Goal: Transaction & Acquisition: Purchase product/service

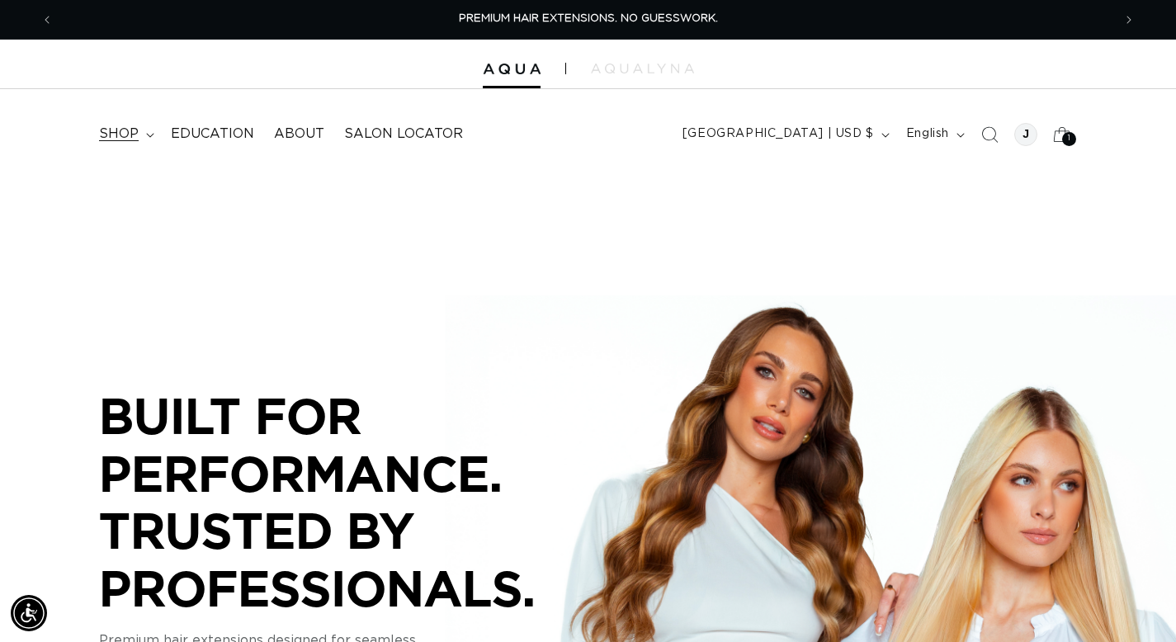
click at [120, 137] on span "shop" at bounding box center [119, 133] width 40 height 17
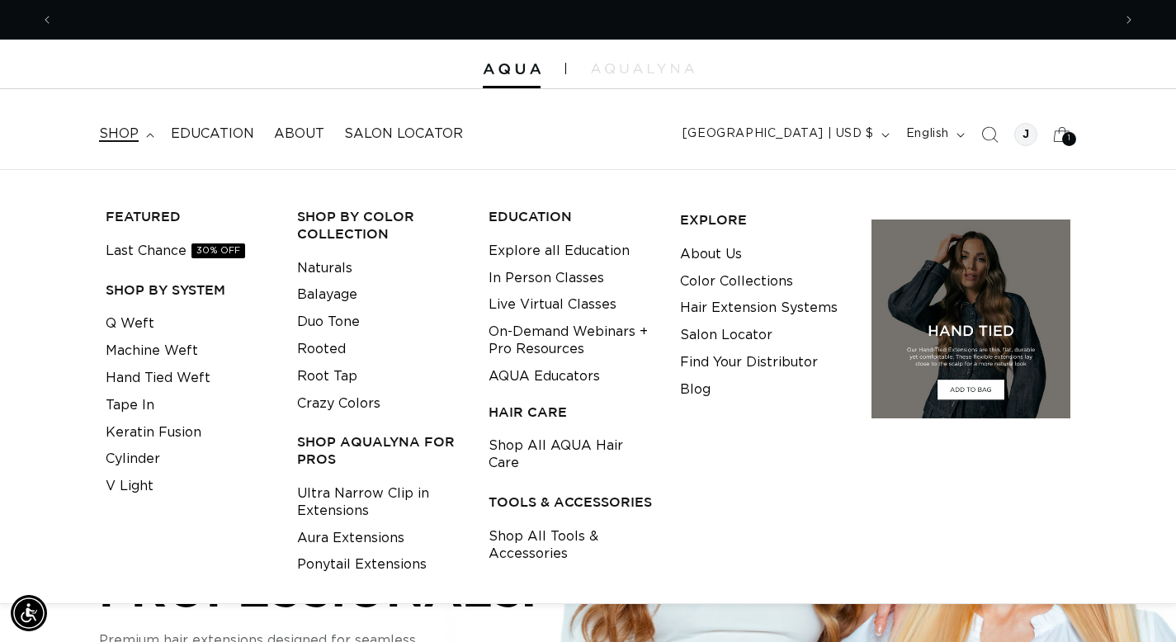
scroll to position [0, 1059]
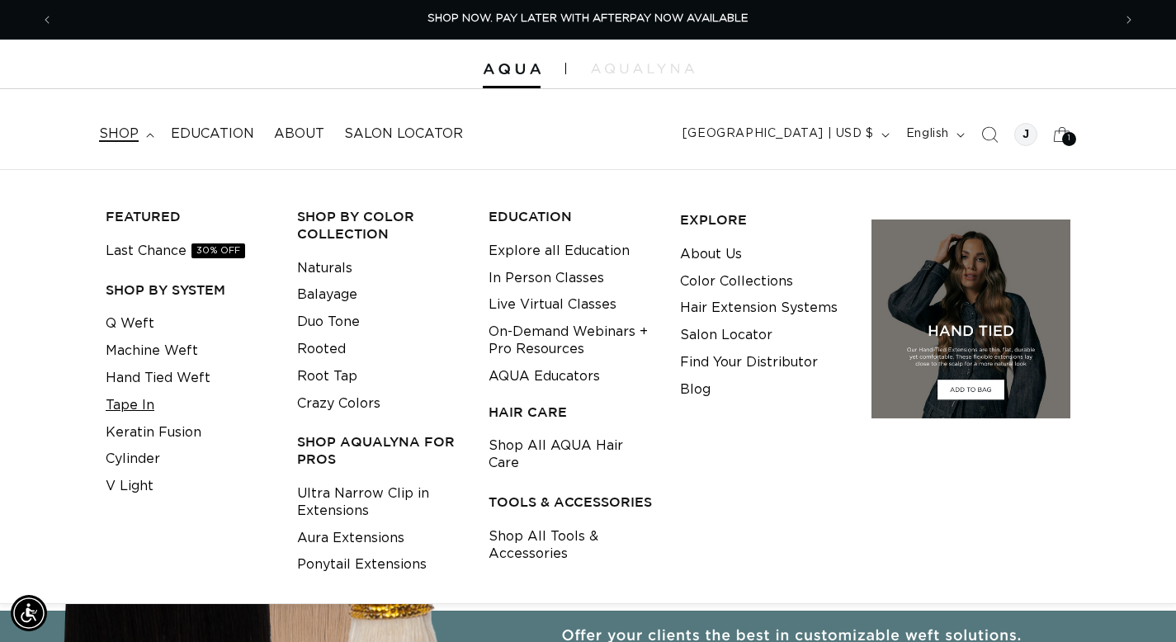
click at [146, 400] on link "Tape In" at bounding box center [130, 405] width 49 height 27
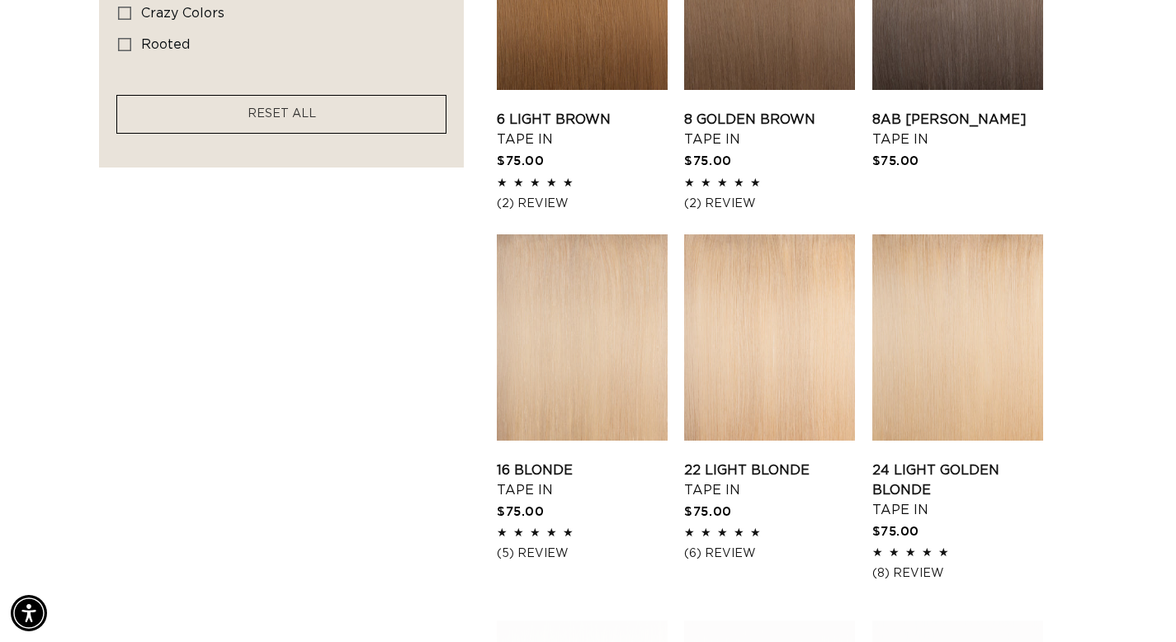
scroll to position [1388, 0]
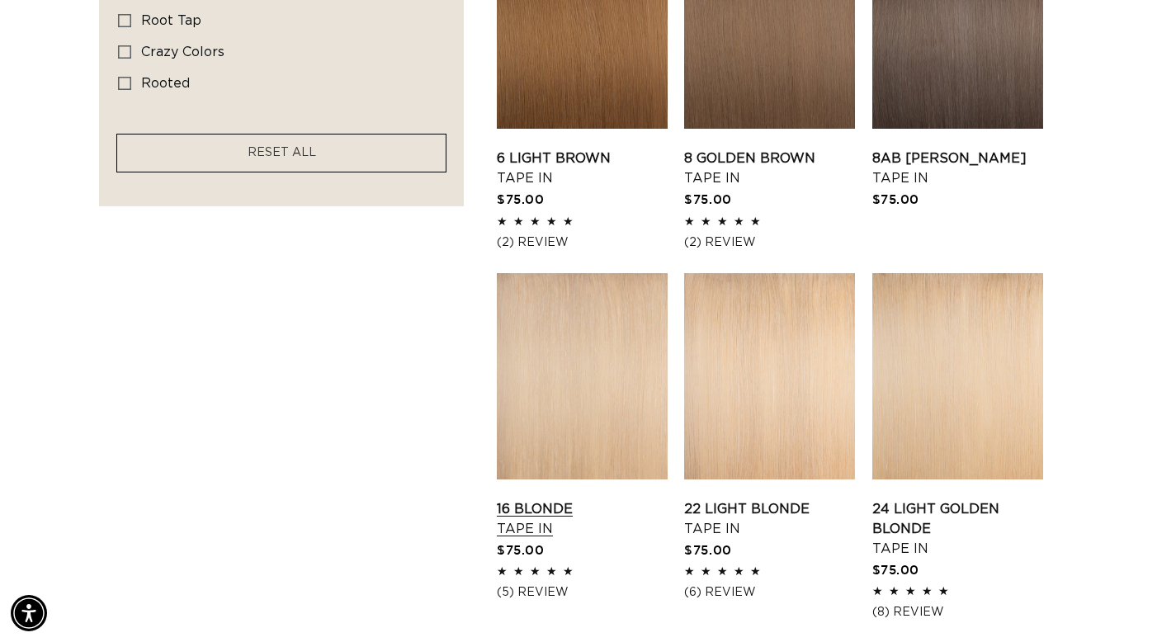
click at [607, 499] on link "16 Blonde Tape In" at bounding box center [582, 519] width 171 height 40
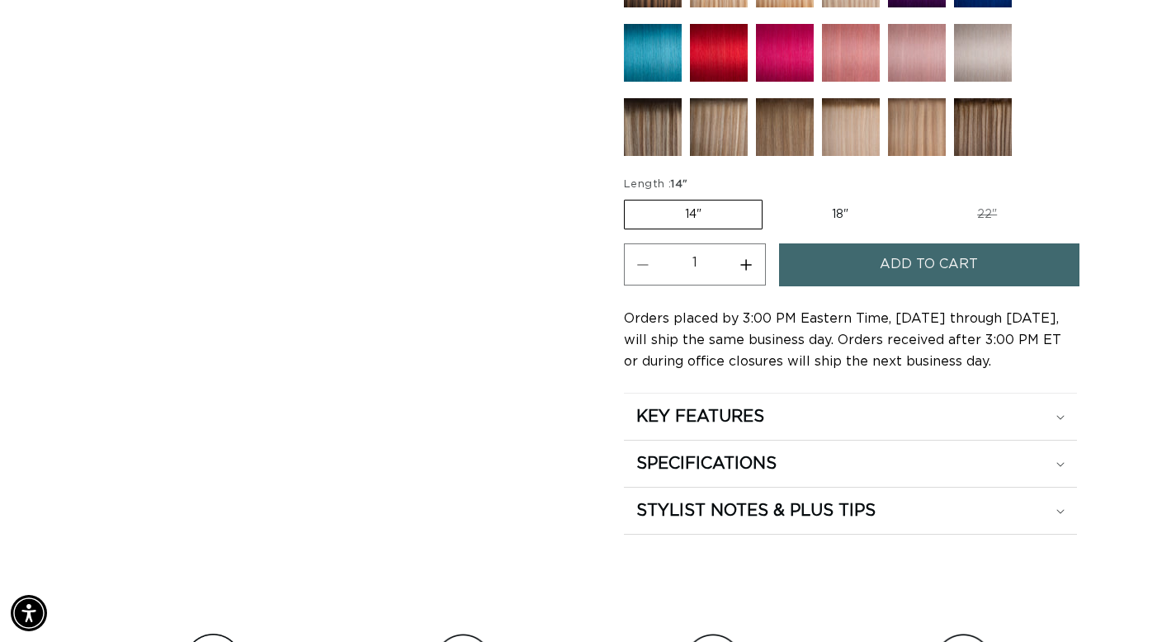
scroll to position [886, 0]
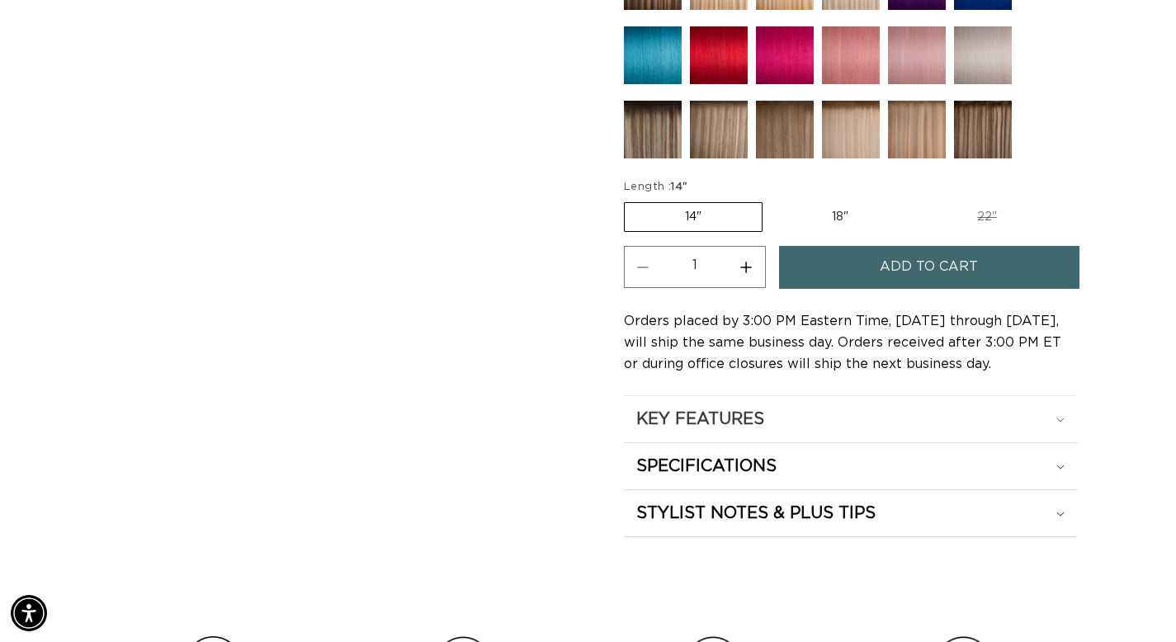
click at [748, 414] on h2 "KEY FEATURES" at bounding box center [700, 419] width 128 height 21
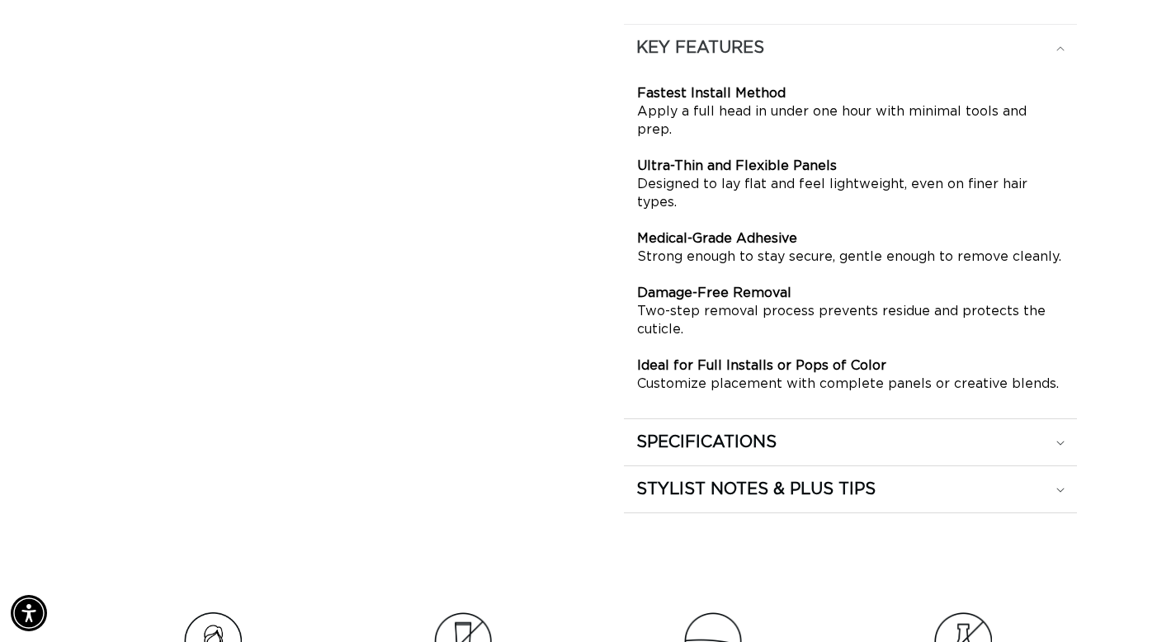
scroll to position [1259, 0]
click at [747, 430] on h2 "SPECIFICATIONS" at bounding box center [706, 440] width 140 height 21
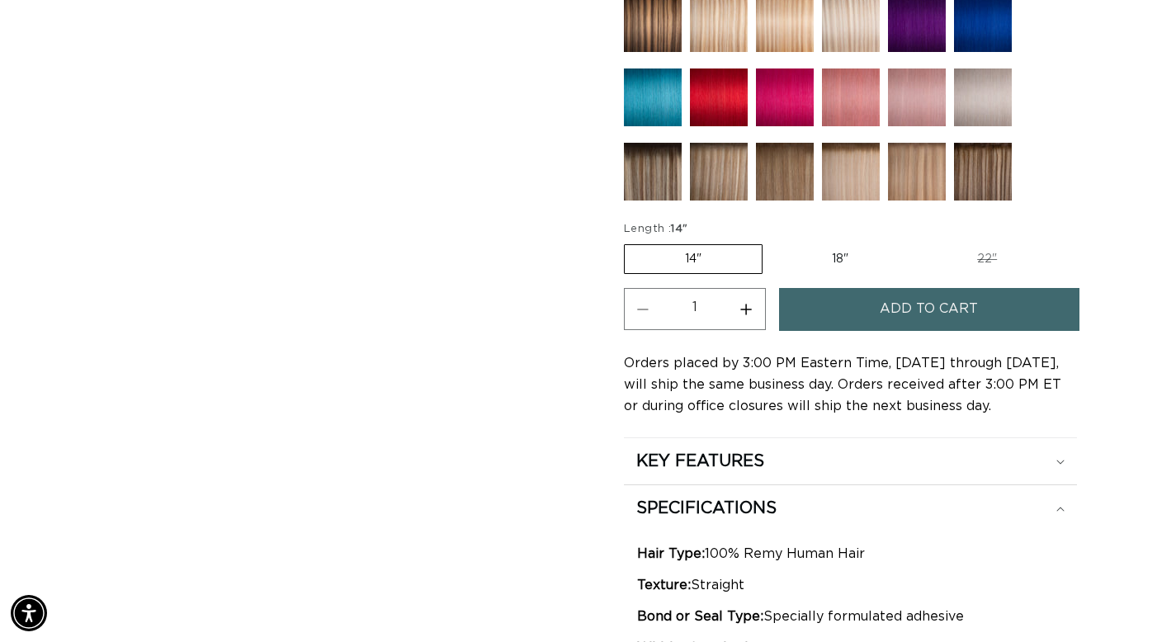
scroll to position [847, 0]
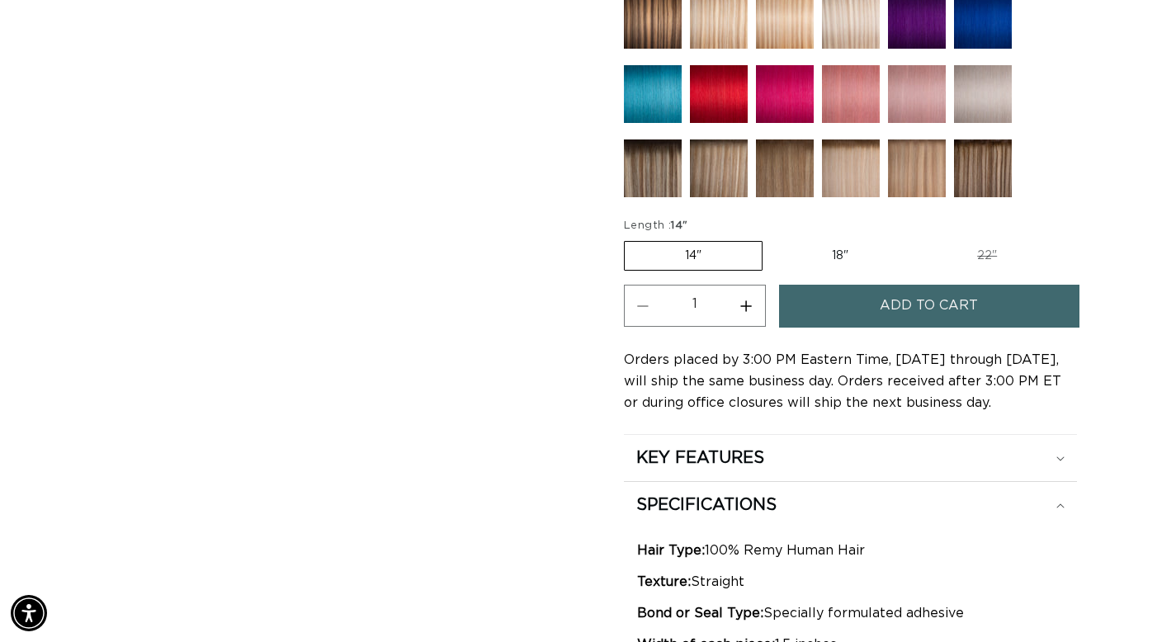
click at [839, 263] on label "18" Variant sold out or unavailable" at bounding box center [840, 256] width 137 height 28
click at [772, 239] on input "18" Variant sold out or unavailable" at bounding box center [771, 238] width 1 height 1
radio input "true"
